Goal: Transaction & Acquisition: Purchase product/service

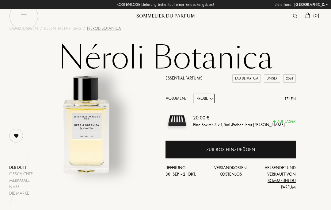
select select "DE"
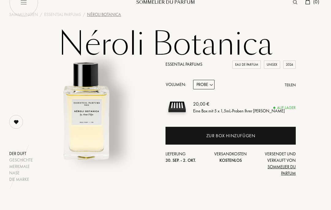
click at [209, 85] on select "Probe 10mL 100mL 150mL" at bounding box center [203, 85] width 21 height 10
click at [209, 89] on select "Probe 10mL 100mL 150mL" at bounding box center [203, 85] width 21 height 10
select select "2"
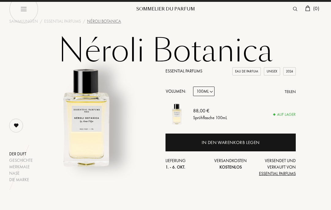
scroll to position [0, 0]
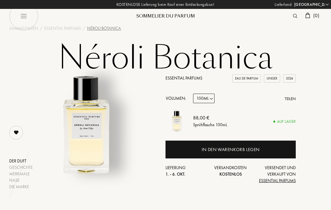
click at [268, 149] on div "In den Warenkorb legen" at bounding box center [231, 149] width 130 height 18
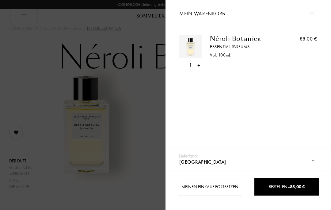
click at [277, 185] on span "Bestellen – 88,00 €" at bounding box center [287, 187] width 36 height 6
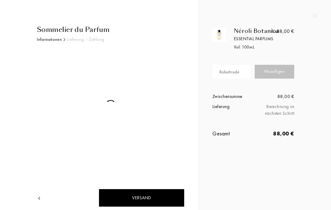
select select "DE"
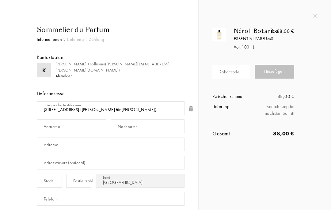
click at [239, 69] on div "Rabattcode" at bounding box center [230, 72] width 20 height 6
